Goal: Task Accomplishment & Management: Manage account settings

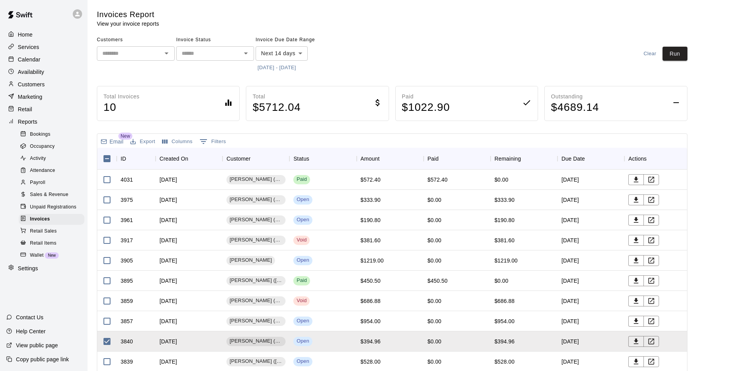
scroll to position [38, 0]
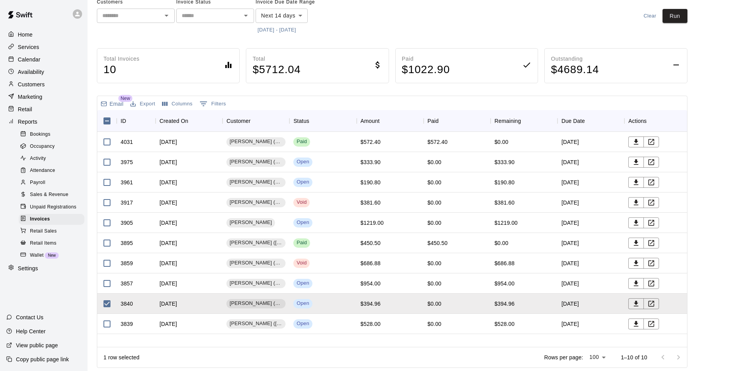
click at [368, 27] on div "**********" at bounding box center [392, 16] width 591 height 40
click at [367, 12] on div "**********" at bounding box center [392, 16] width 591 height 40
click at [425, 26] on div "**********" at bounding box center [392, 16] width 591 height 40
